Goal: Task Accomplishment & Management: Complete application form

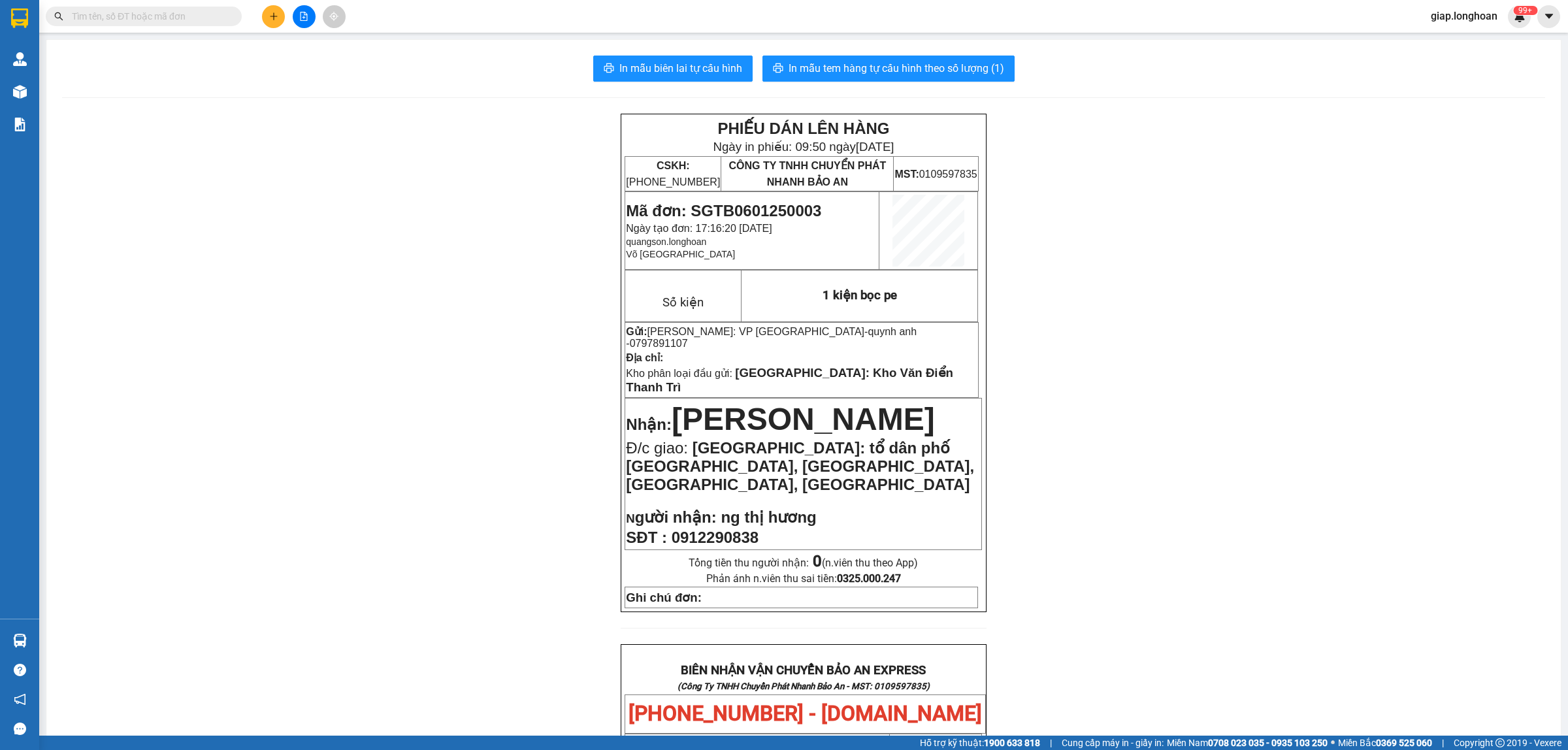
click at [126, 15] on input "text" at bounding box center [149, 16] width 154 height 15
paste input "0372769657"
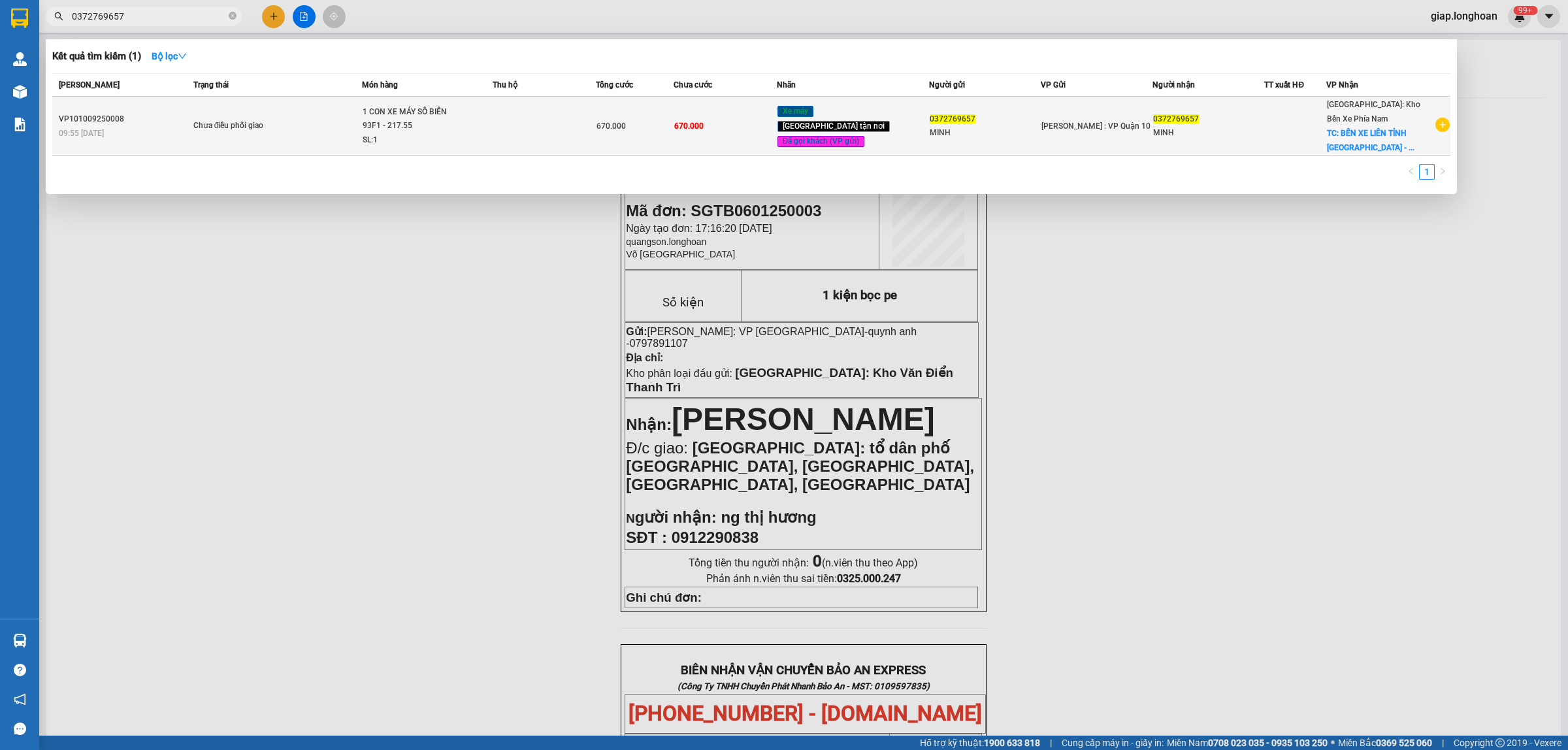
type input "0372769657"
click at [538, 125] on td at bounding box center [543, 127] width 103 height 60
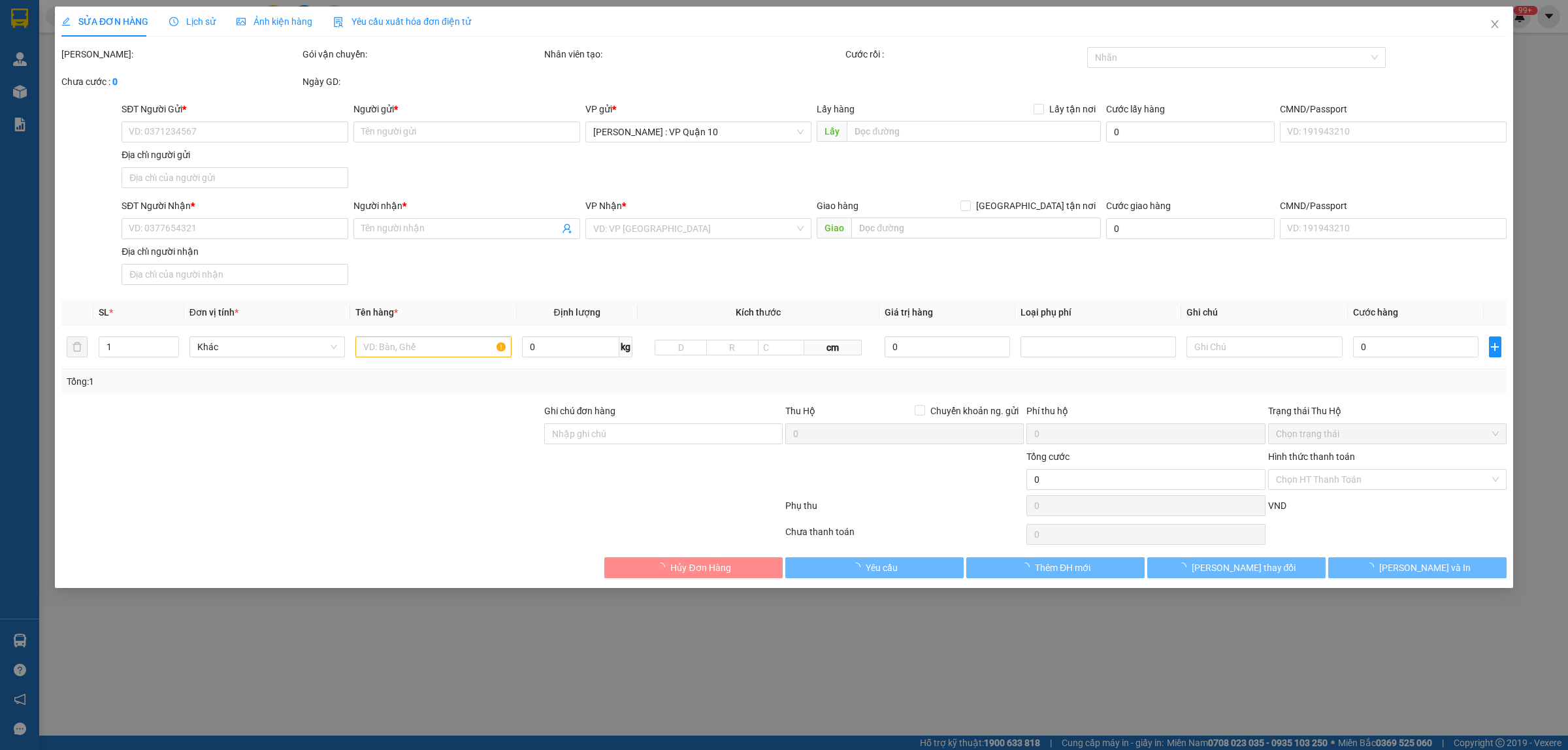
type input "0372769657"
type input "MINH"
type input "0372769657"
type input "MINH"
checkbox input "true"
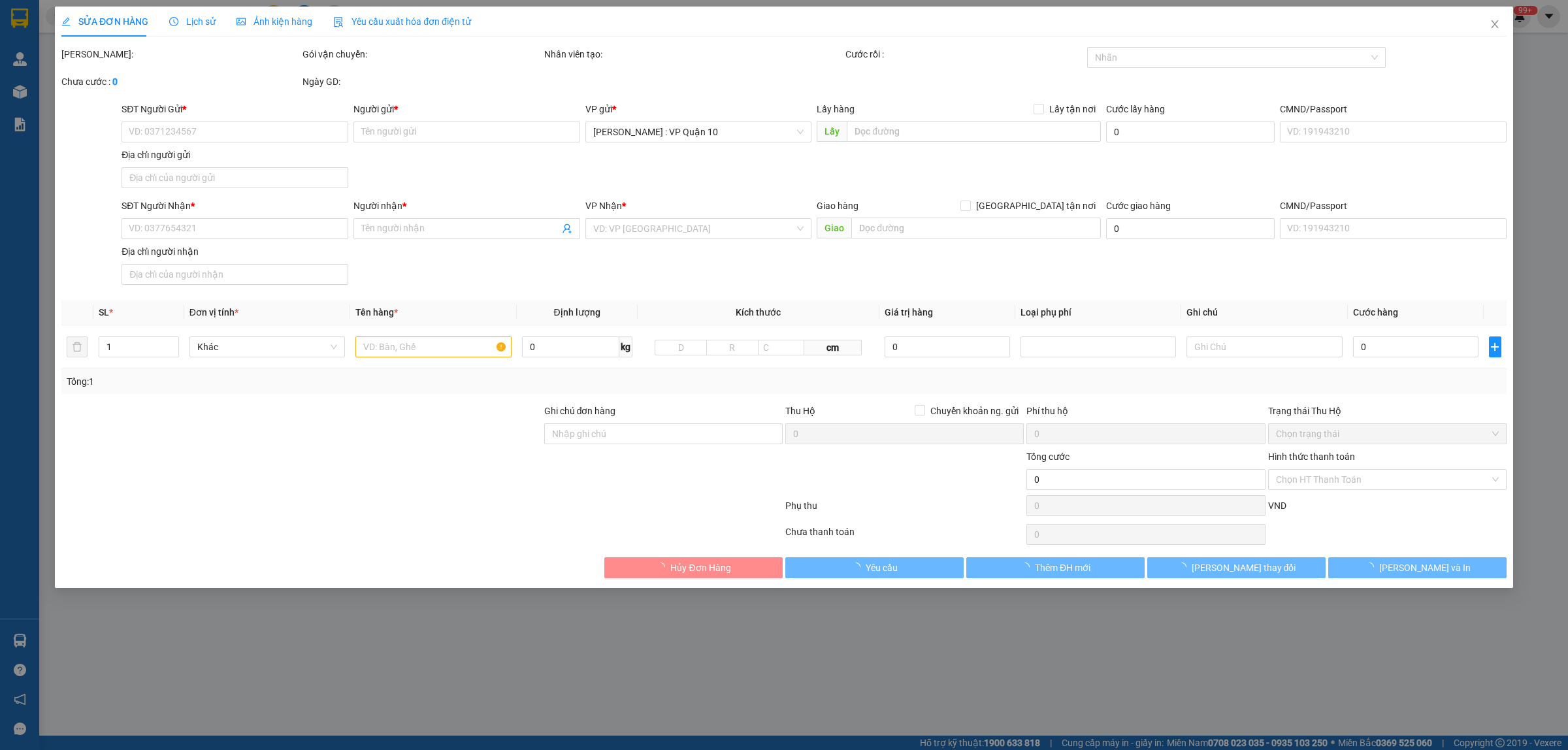
type input "BẾN XE LIÊN TỈNH [GEOGRAPHIC_DATA] - ĐƯỜNG [GEOGRAPHIC_DATA] - P, 3 - [GEOGRAPH…"
type input "CÓ CAVET ĐI KÈM"
type input "670.000"
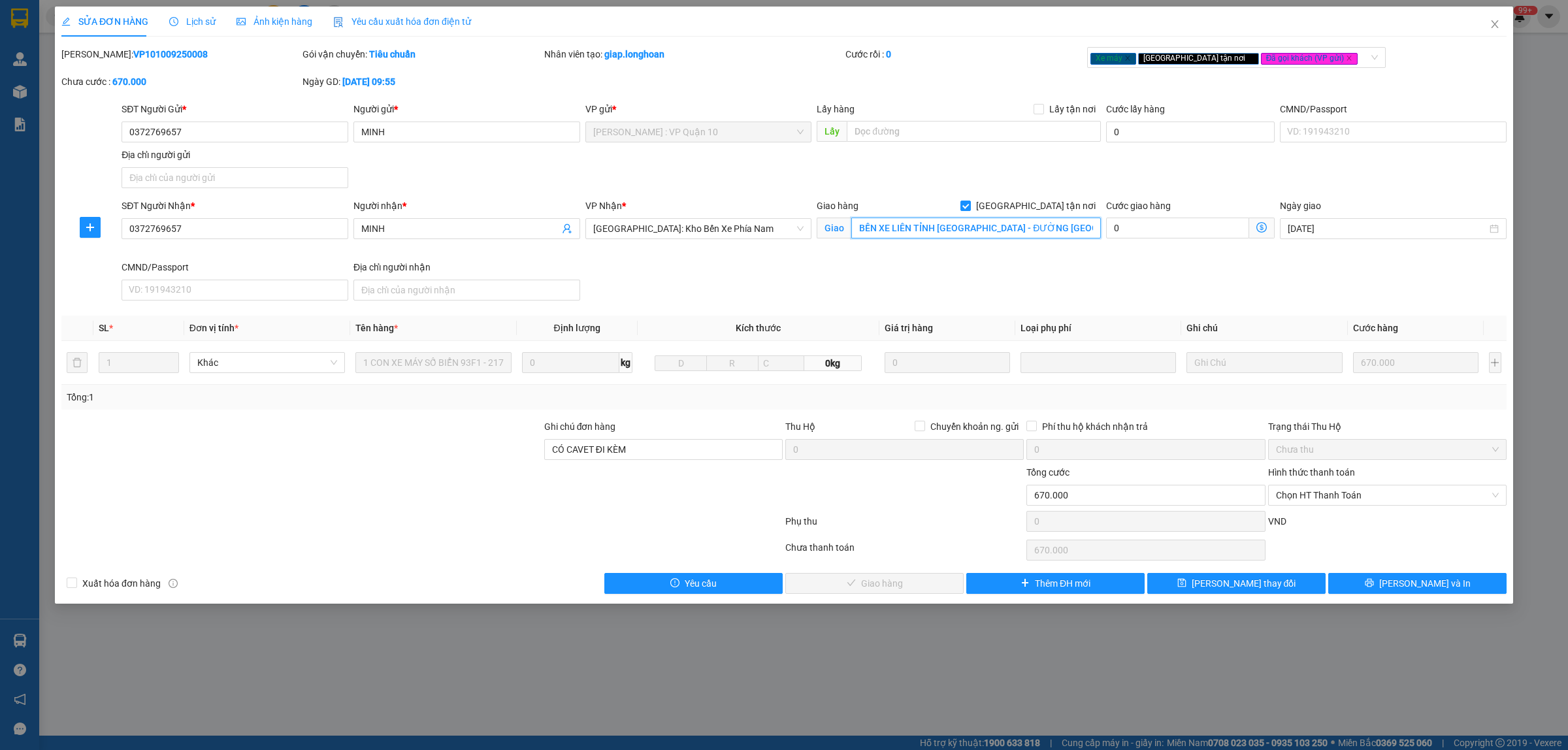
click at [914, 227] on input "BẾN XE LIÊN TỈNH [GEOGRAPHIC_DATA] - ĐƯỜNG [GEOGRAPHIC_DATA] - P, 3 - [GEOGRAPH…" at bounding box center [975, 228] width 249 height 21
click at [186, 17] on span "Lịch sử" at bounding box center [192, 21] width 46 height 10
